Goal: Task Accomplishment & Management: Use online tool/utility

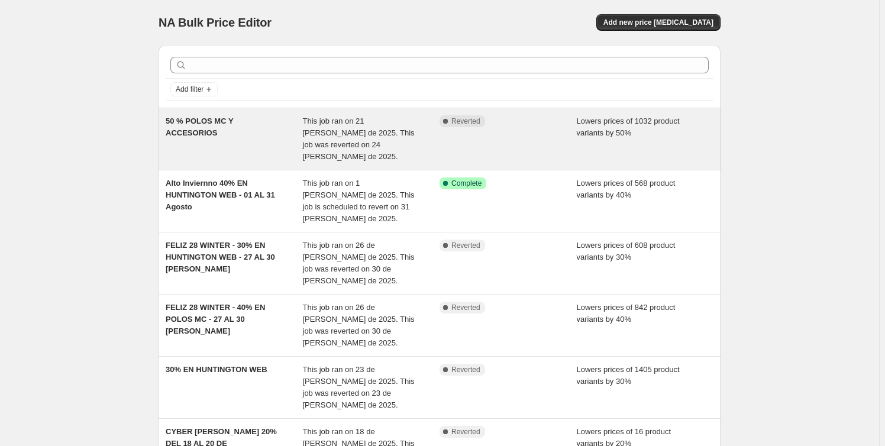
click at [237, 150] on div "50 % POLOS MC Y ACCESORIOS" at bounding box center [234, 138] width 137 height 47
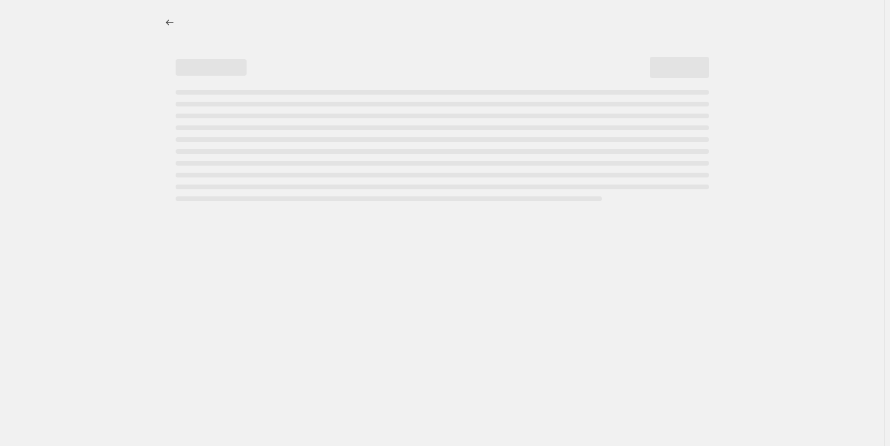
select select "percentage"
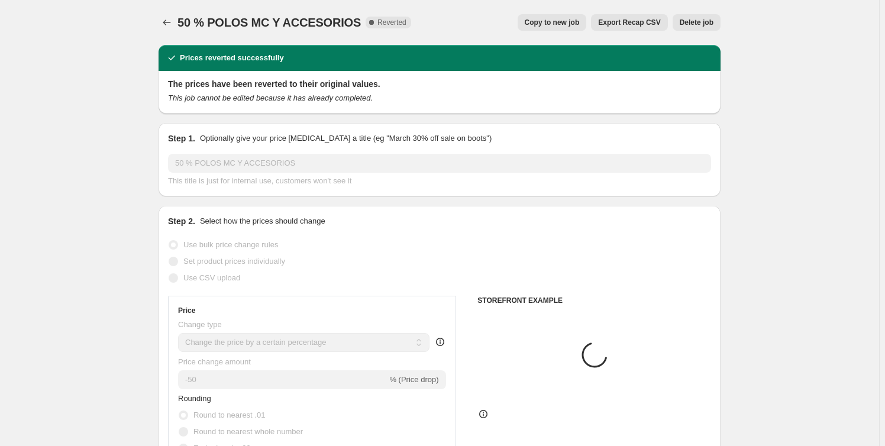
select select "collection"
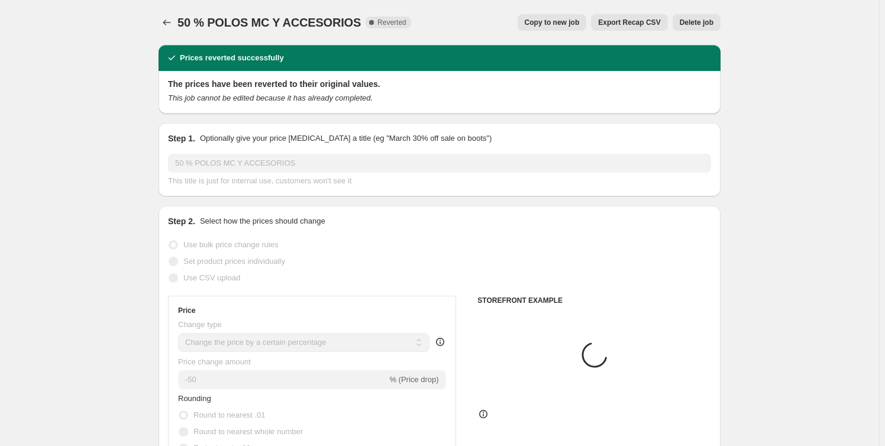
select select "collection"
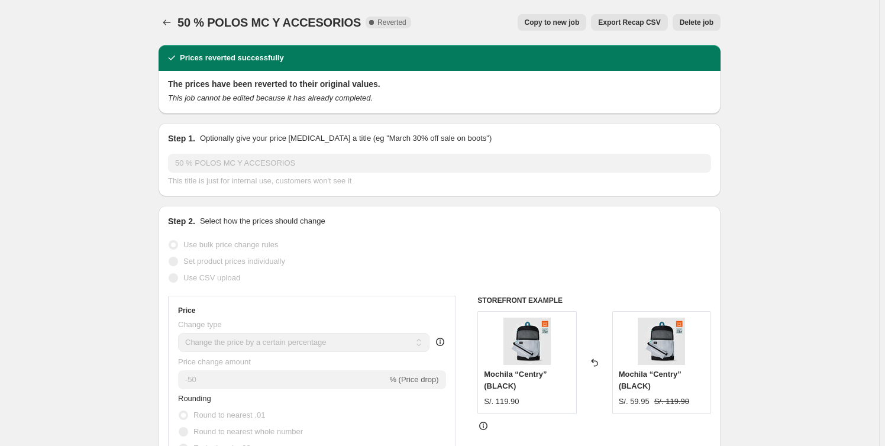
click at [565, 24] on span "Copy to new job" at bounding box center [552, 22] width 55 height 9
select select "percentage"
select select "collection"
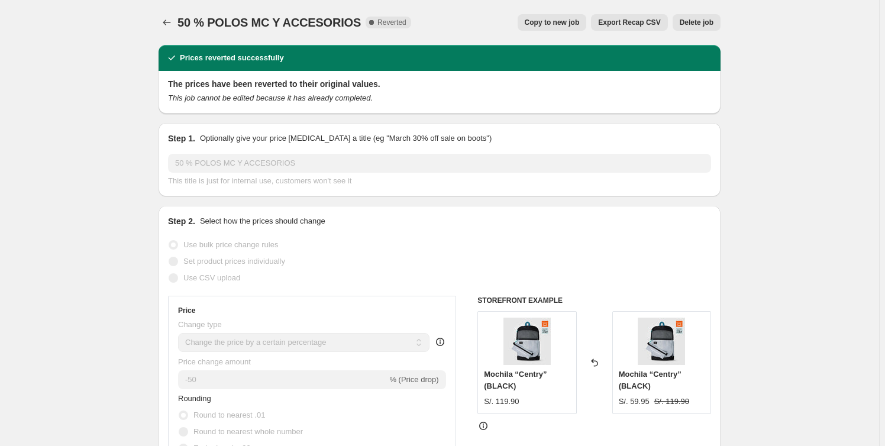
select select "collection"
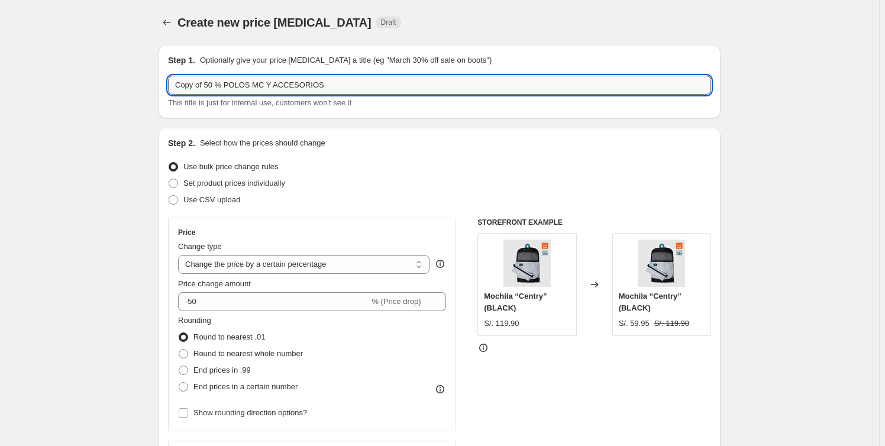
click at [334, 85] on input "Copy of 50 % POLOS MC Y ACCESORIOS" at bounding box center [439, 85] width 543 height 19
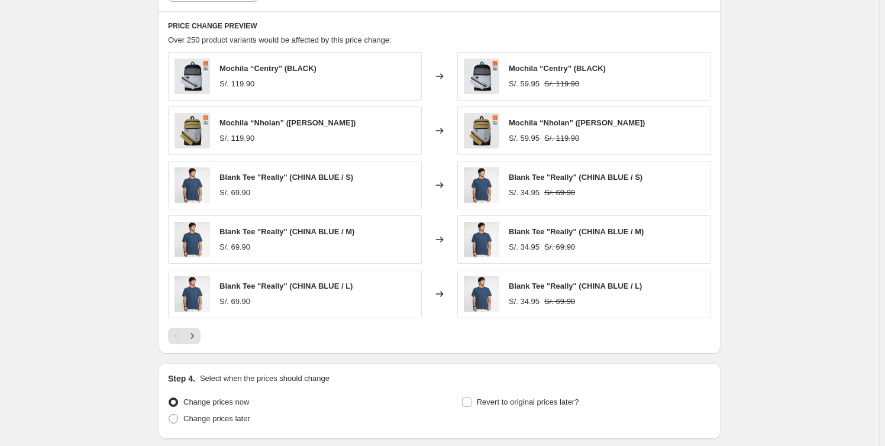
scroll to position [1022, 0]
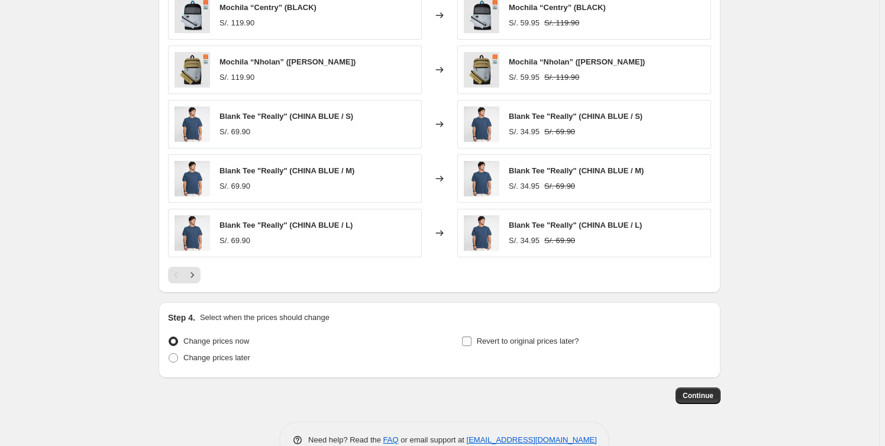
type input "Copy of 50 % POLOS MC Y ACCESORIOS 26-08"
click at [470, 343] on input "Revert to original prices later?" at bounding box center [466, 341] width 9 height 9
checkbox input "true"
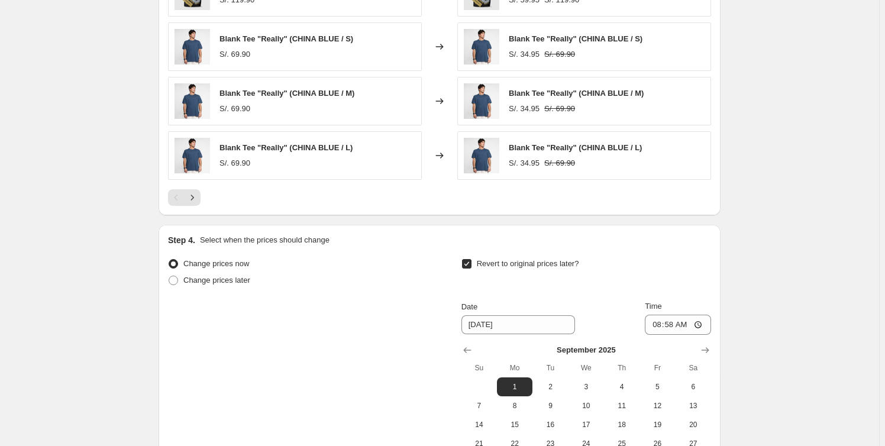
scroll to position [1236, 0]
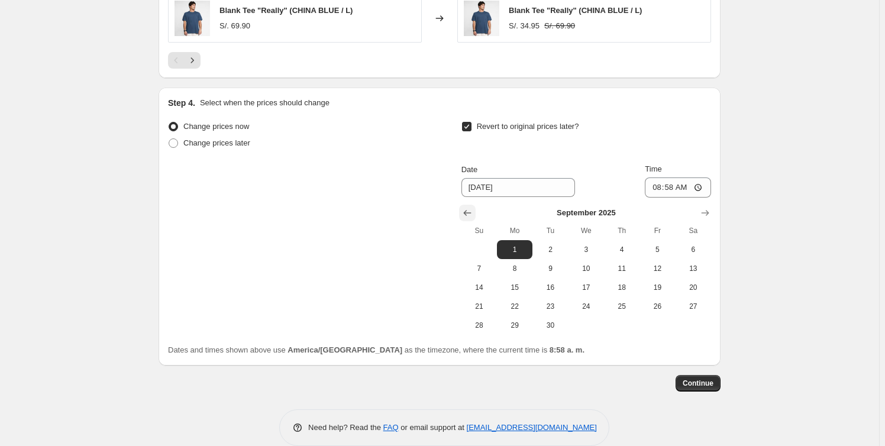
click at [468, 214] on icon "Show previous month, August 2025" at bounding box center [467, 213] width 8 height 6
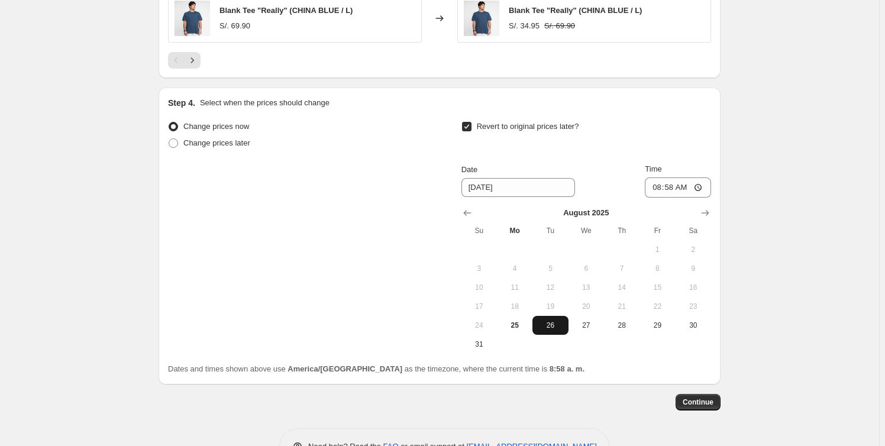
click at [553, 328] on span "26" at bounding box center [550, 325] width 26 height 9
type input "8/26/2025"
click at [674, 186] on input "08:58" at bounding box center [678, 187] width 66 height 20
type input "23:59"
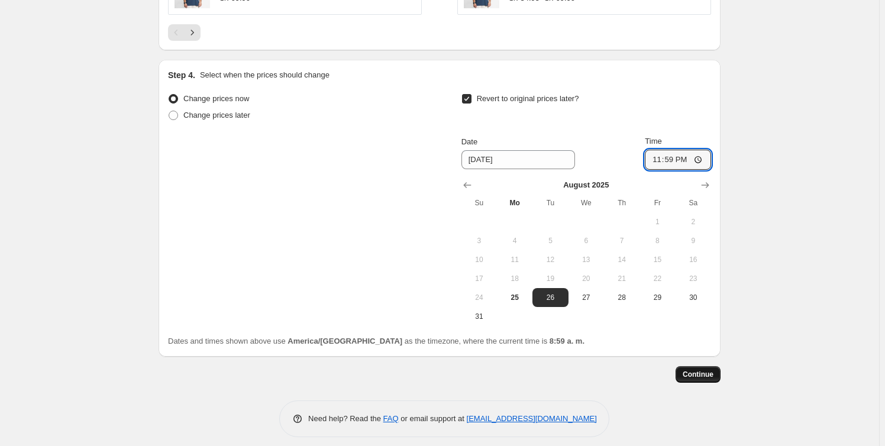
scroll to position [1272, 0]
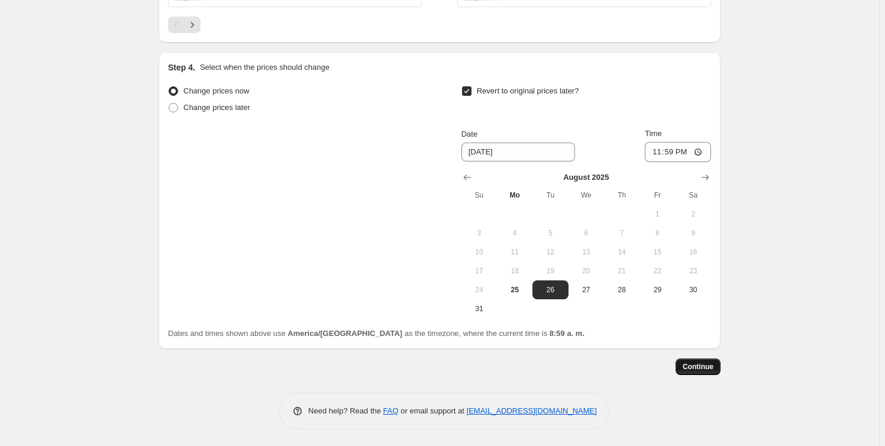
click at [712, 367] on span "Continue" at bounding box center [698, 366] width 31 height 9
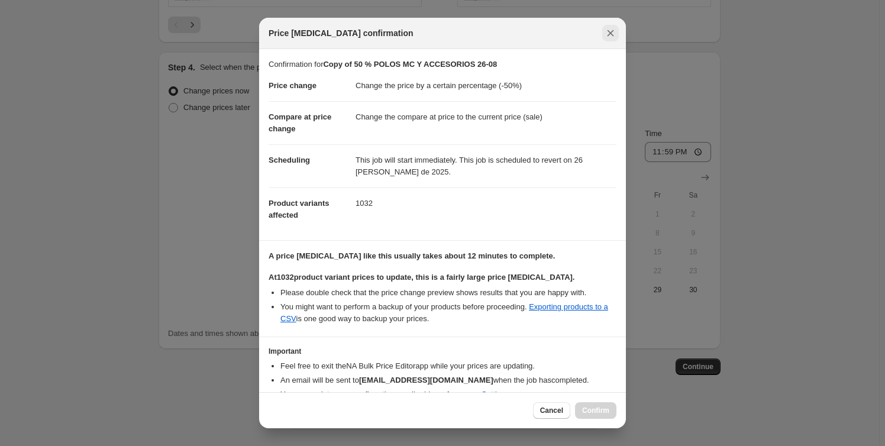
click at [609, 34] on icon "Close" at bounding box center [611, 33] width 12 height 12
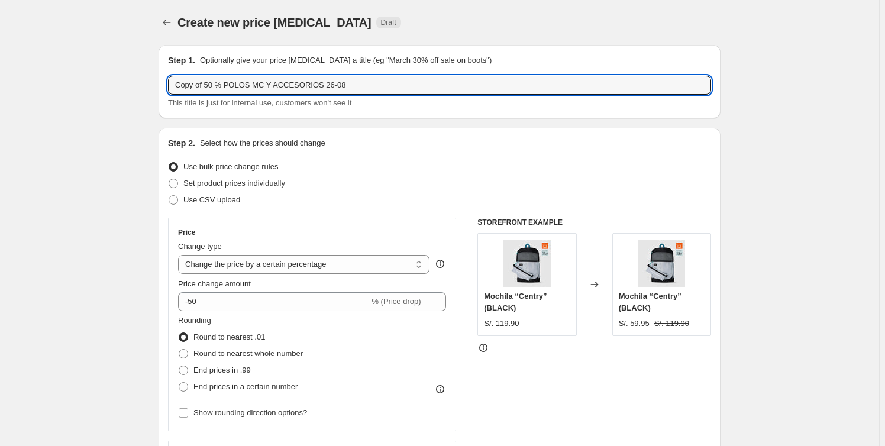
drag, startPoint x: 206, startPoint y: 83, endPoint x: 57, endPoint y: 69, distance: 150.4
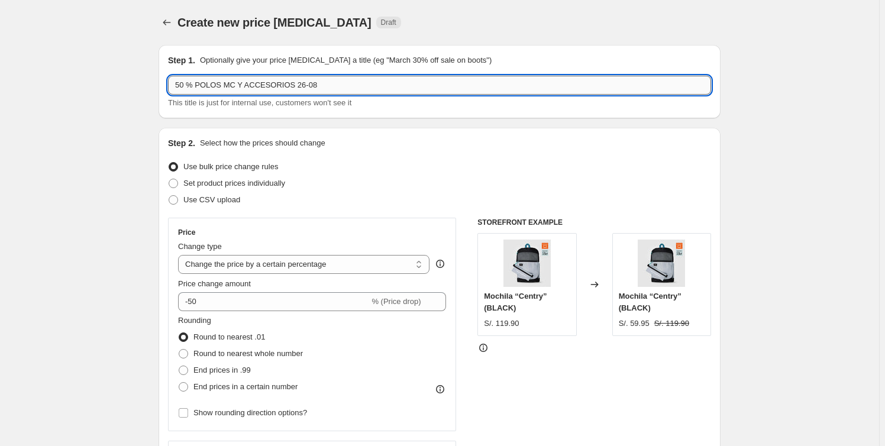
click at [288, 87] on input "50 % POLOS MC Y ACCESORIOS 26-08" at bounding box center [439, 85] width 543 height 19
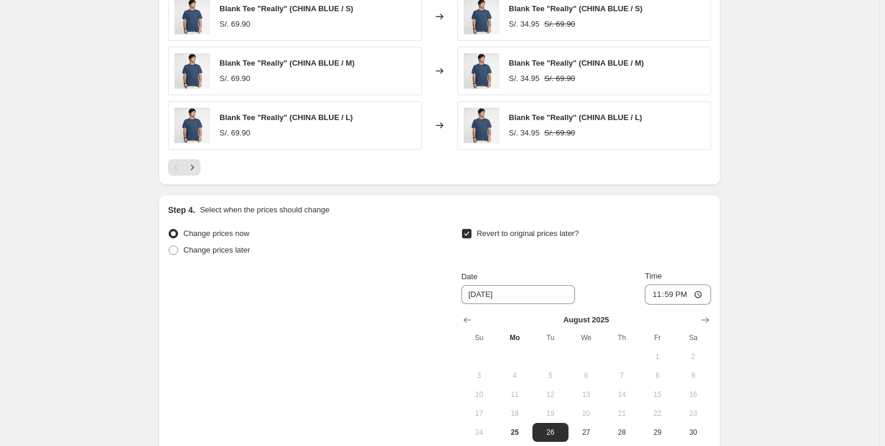
scroll to position [1272, 0]
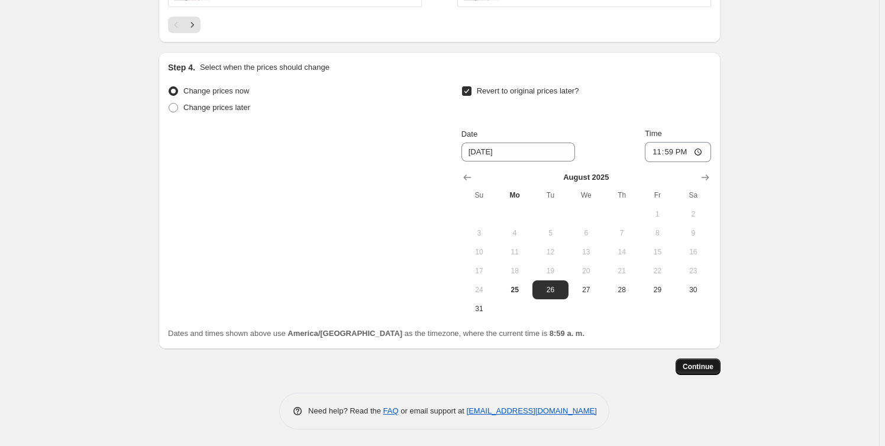
type input "50 % POLOS MC Y ACCESORIOS // 26-08"
click at [708, 367] on span "Continue" at bounding box center [698, 366] width 31 height 9
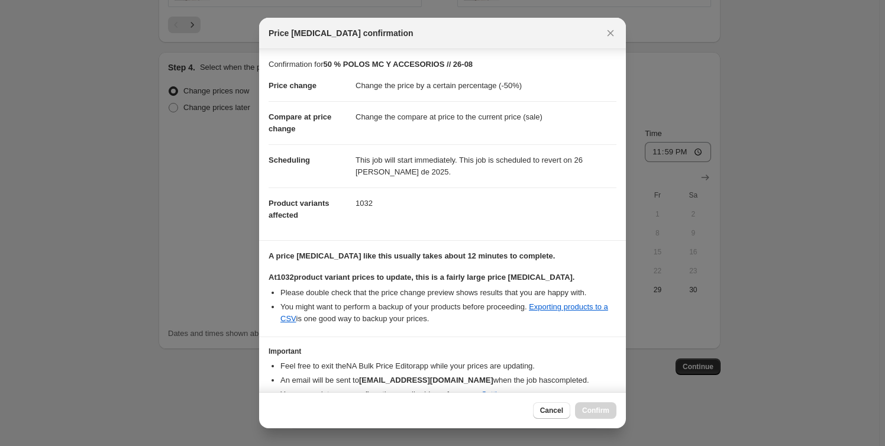
scroll to position [55, 0]
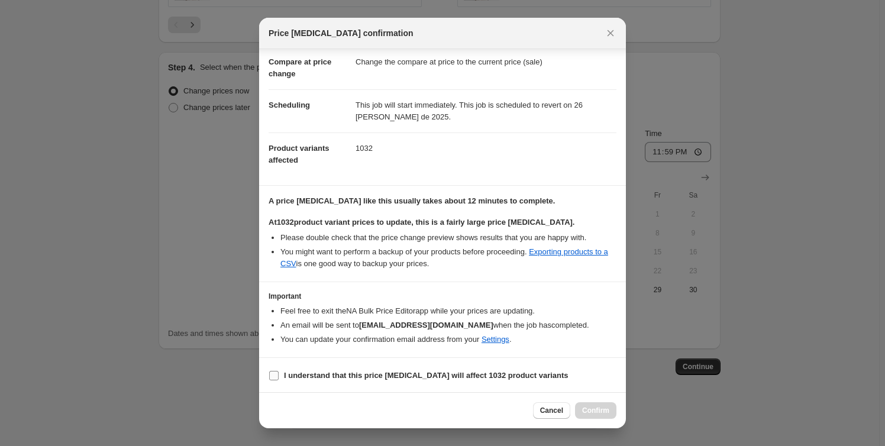
click at [279, 372] on label "I understand that this price change job will affect 1032 product variants" at bounding box center [419, 375] width 300 height 17
click at [279, 372] on input "I understand that this price change job will affect 1032 product variants" at bounding box center [273, 375] width 9 height 9
checkbox input "true"
click at [606, 411] on span "Confirm" at bounding box center [595, 410] width 27 height 9
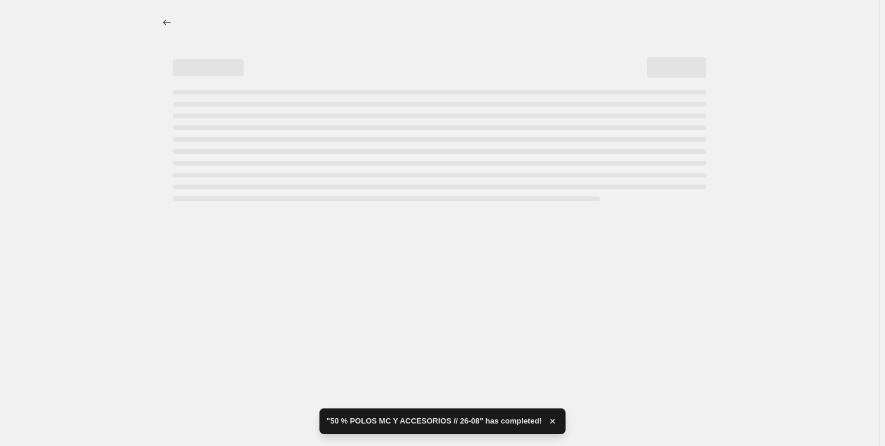
select select "percentage"
select select "collection"
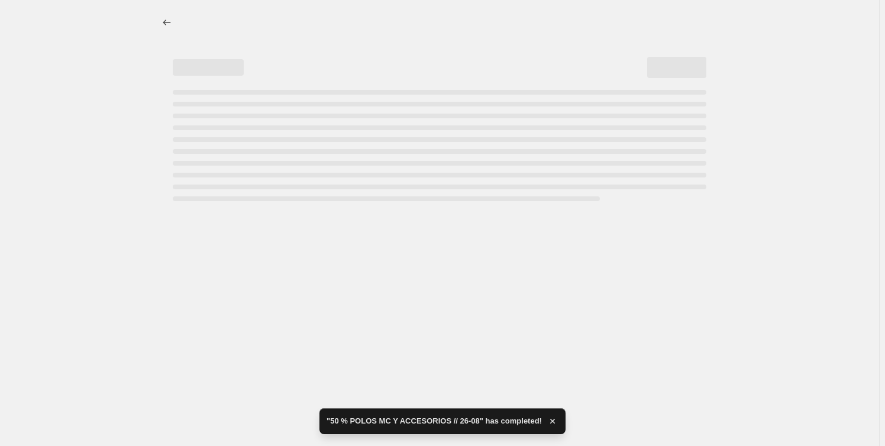
select select "collection"
